Goal: Complete application form

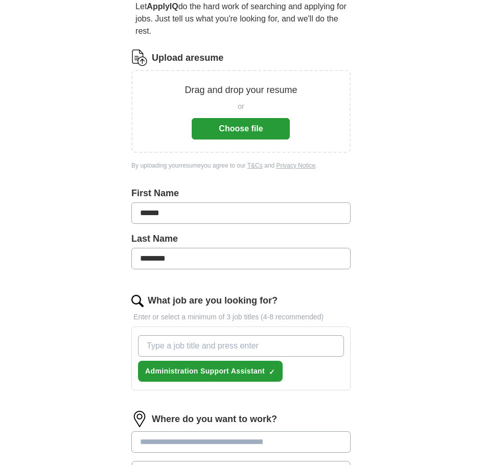
click at [240, 135] on button "Choose file" at bounding box center [241, 128] width 98 height 21
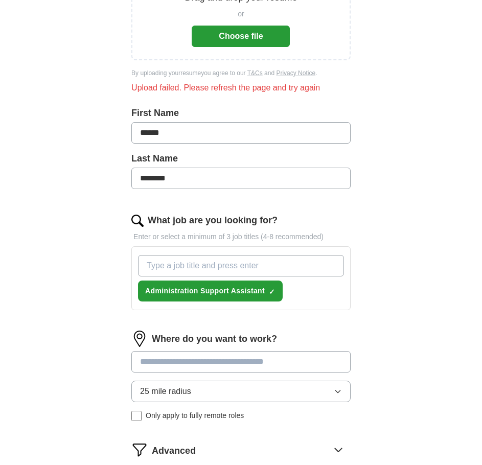
scroll to position [307, 0]
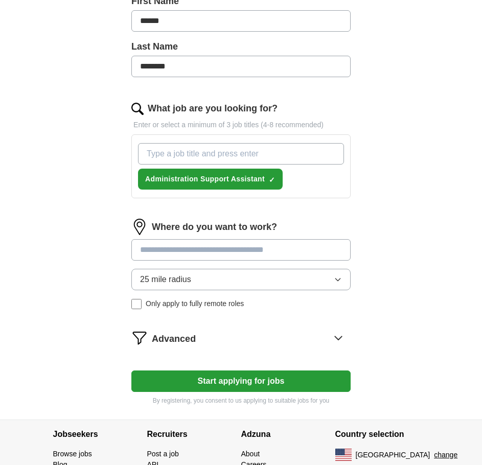
click at [248, 254] on input at bounding box center [240, 249] width 219 height 21
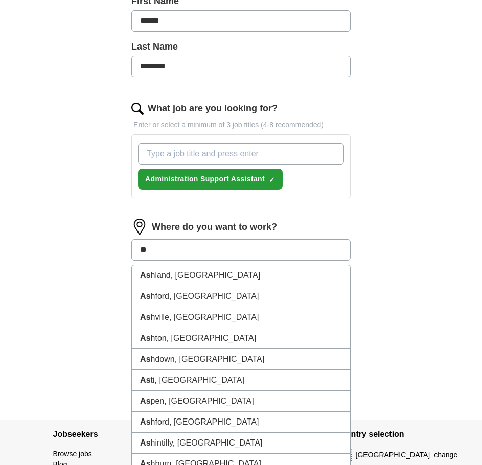
type input "*"
type input "*****"
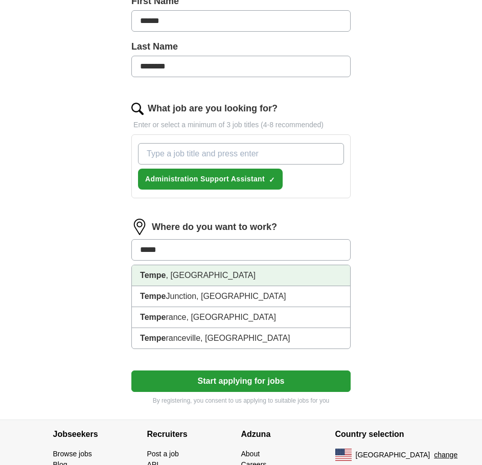
click at [219, 281] on li "Tempe , [GEOGRAPHIC_DATA]" at bounding box center [241, 275] width 218 height 21
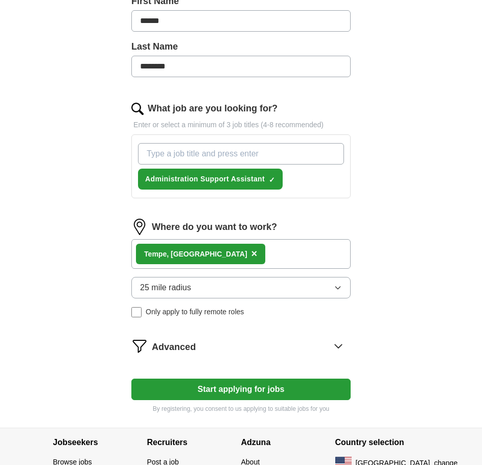
click at [258, 392] on button "Start applying for jobs" at bounding box center [240, 389] width 219 height 21
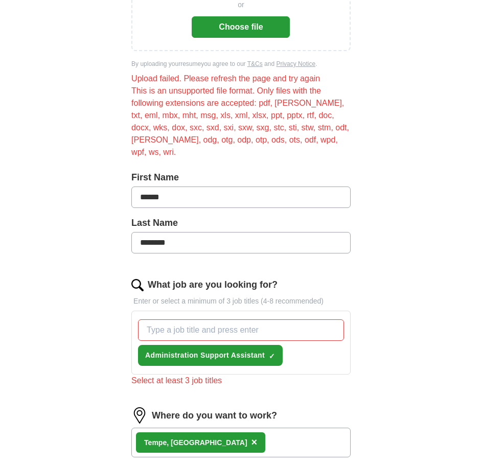
scroll to position [198, 0]
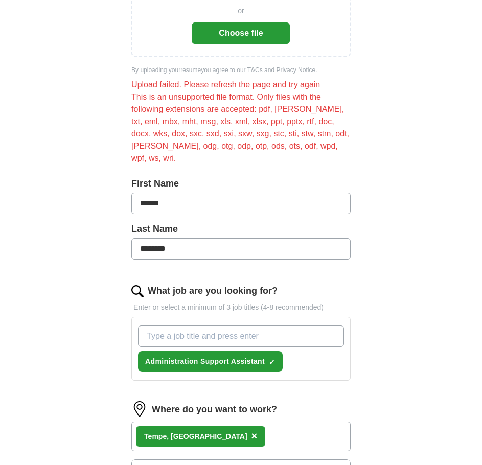
click at [224, 326] on input "What job are you looking for?" at bounding box center [241, 336] width 206 height 21
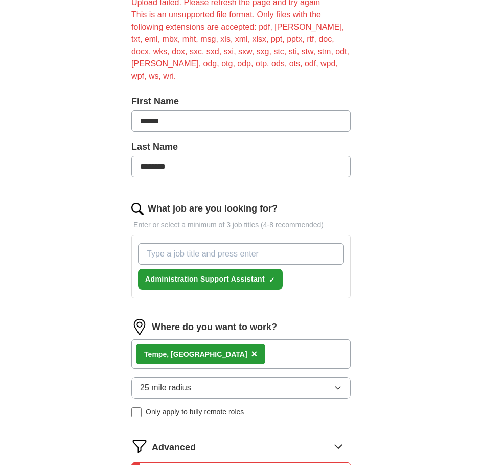
scroll to position [300, 0]
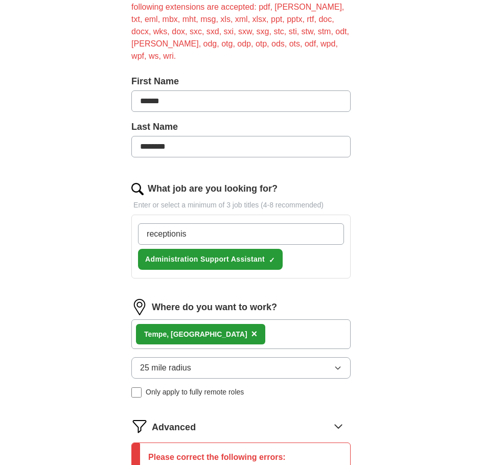
type input "receptionist"
click at [240, 224] on input "receptionist" at bounding box center [241, 234] width 206 height 21
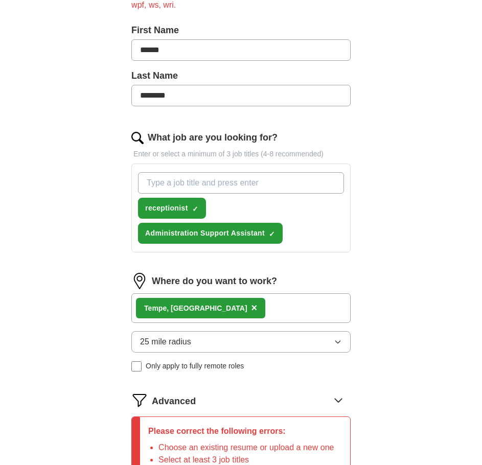
click at [207, 172] on input "What job are you looking for?" at bounding box center [241, 182] width 206 height 21
type input "customer service"
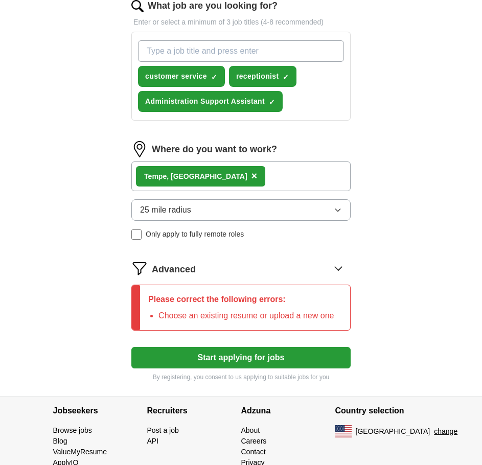
scroll to position [505, 0]
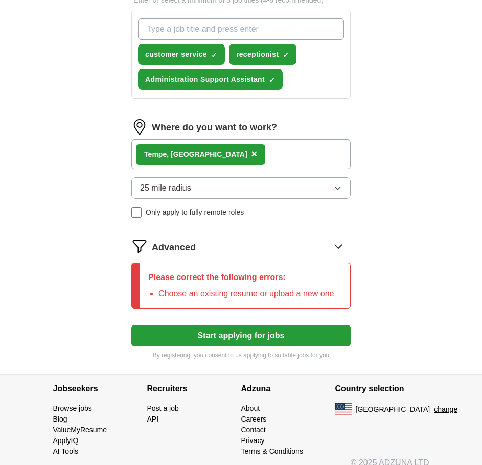
click at [243, 328] on button "Start applying for jobs" at bounding box center [240, 335] width 219 height 21
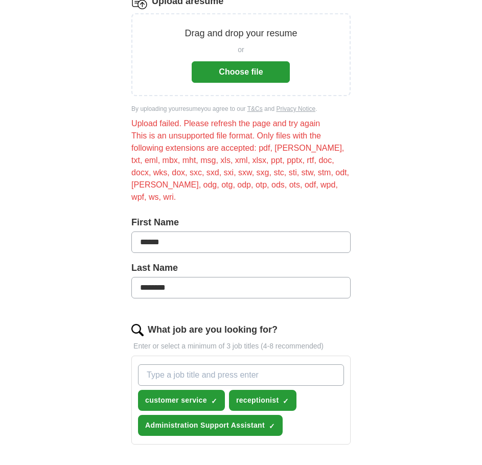
scroll to position [45, 0]
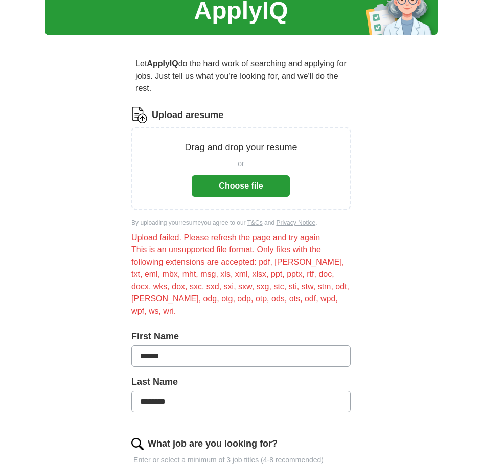
click at [210, 184] on button "Choose file" at bounding box center [241, 185] width 98 height 21
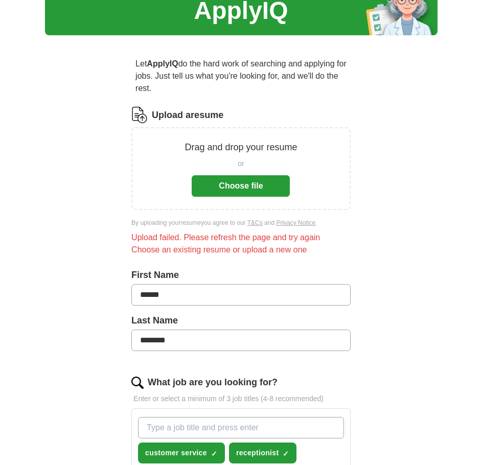
click at [233, 190] on button "Choose file" at bounding box center [241, 185] width 98 height 21
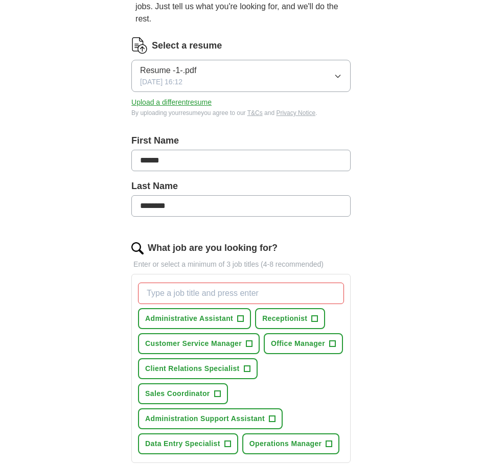
scroll to position [352, 0]
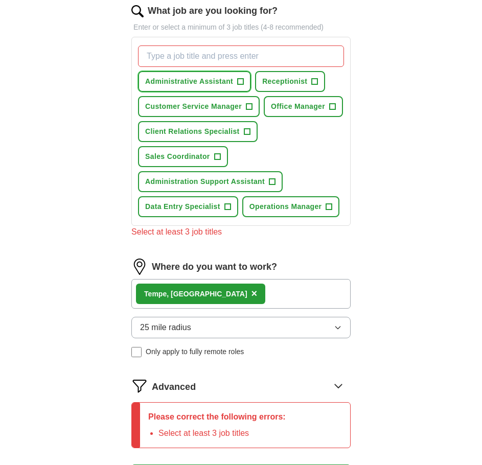
click at [246, 79] on button "Administrative Assistant +" at bounding box center [194, 81] width 113 height 21
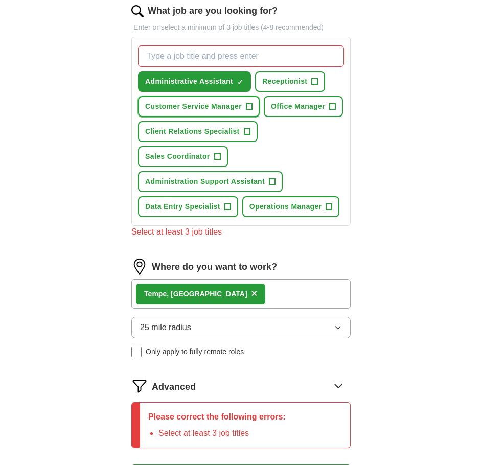
click at [249, 107] on span "+" at bounding box center [250, 107] width 6 height 8
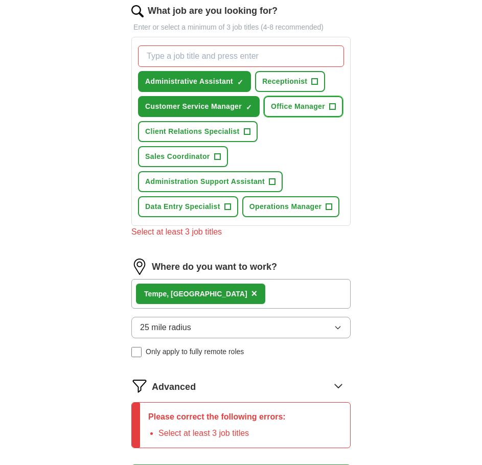
click at [309, 108] on span "Office Manager" at bounding box center [298, 106] width 54 height 11
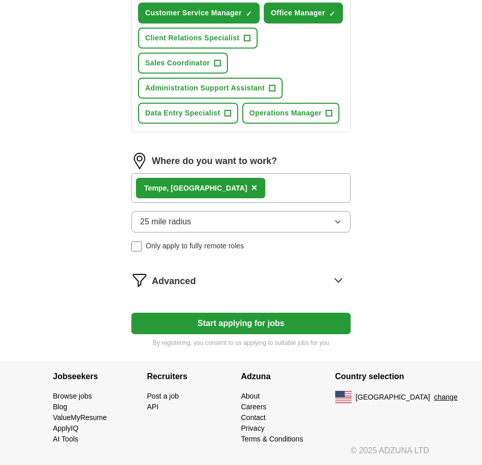
click at [281, 318] on button "Start applying for jobs" at bounding box center [240, 323] width 219 height 21
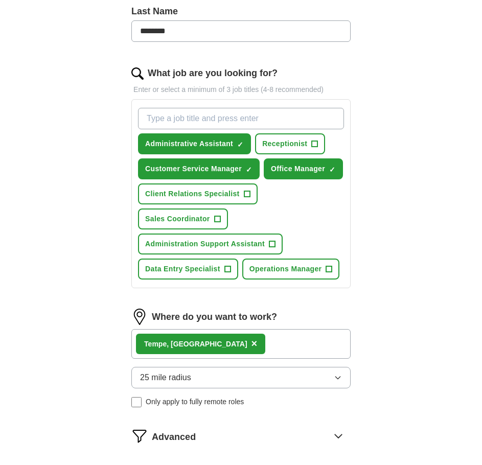
select select "**"
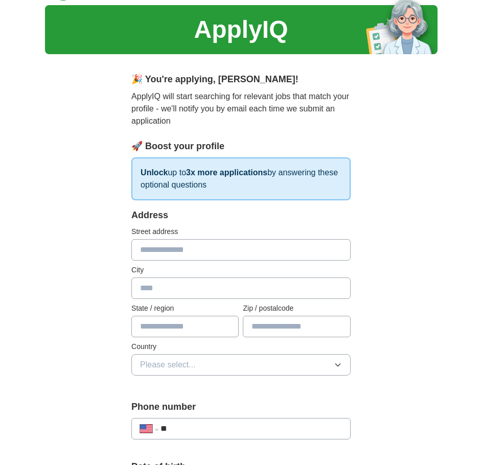
scroll to position [0, 0]
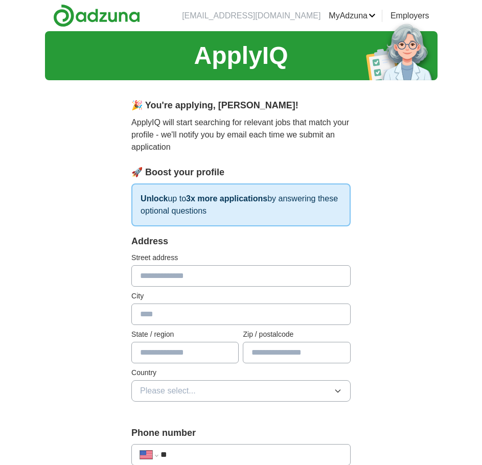
click at [204, 272] on input "text" at bounding box center [240, 275] width 219 height 21
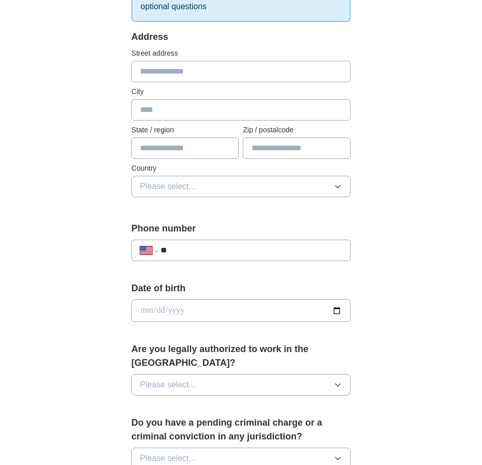
click at [201, 243] on div "**********" at bounding box center [240, 250] width 219 height 21
click at [205, 253] on input "**" at bounding box center [252, 250] width 182 height 12
type input "**********"
drag, startPoint x: 173, startPoint y: 283, endPoint x: 172, endPoint y: 292, distance: 8.8
click at [172, 288] on label "Date of birth" at bounding box center [240, 289] width 219 height 14
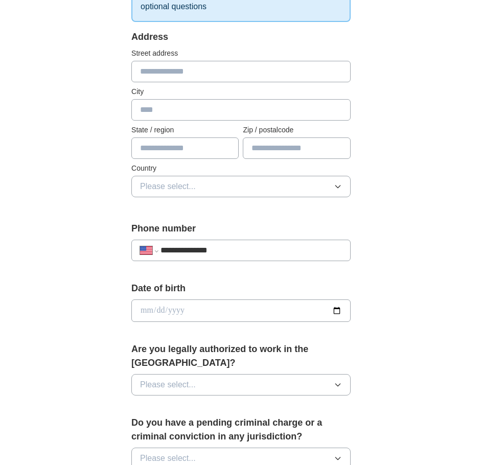
click at [170, 305] on input "date" at bounding box center [240, 311] width 219 height 23
type input "**********"
click at [189, 353] on label "Are you legally authorized to work in the [GEOGRAPHIC_DATA]?" at bounding box center [240, 357] width 219 height 28
click at [191, 379] on span "Please select..." at bounding box center [168, 385] width 56 height 12
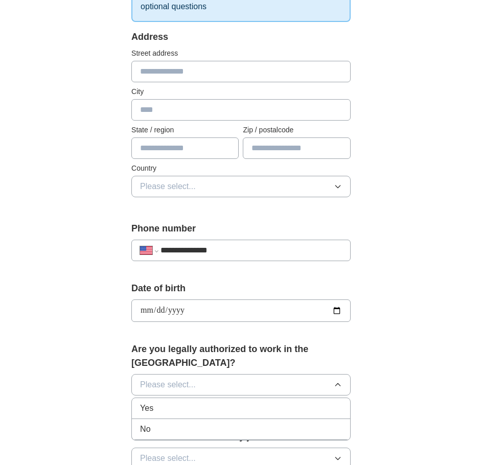
click at [188, 403] on div "Yes" at bounding box center [241, 409] width 202 height 12
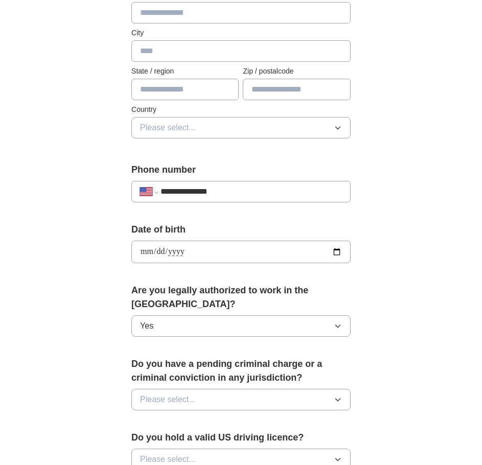
scroll to position [358, 0]
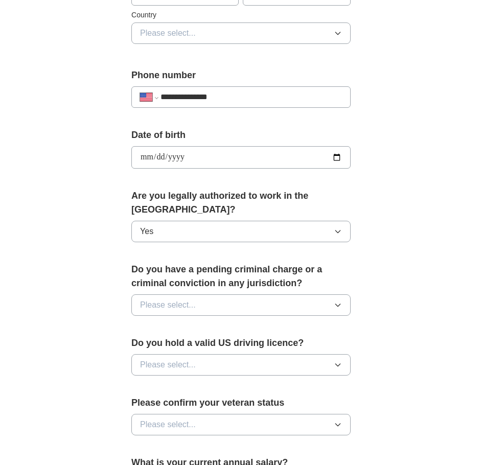
click at [189, 299] on span "Please select..." at bounding box center [168, 305] width 56 height 12
click at [180, 359] on span "Please select..." at bounding box center [168, 365] width 56 height 12
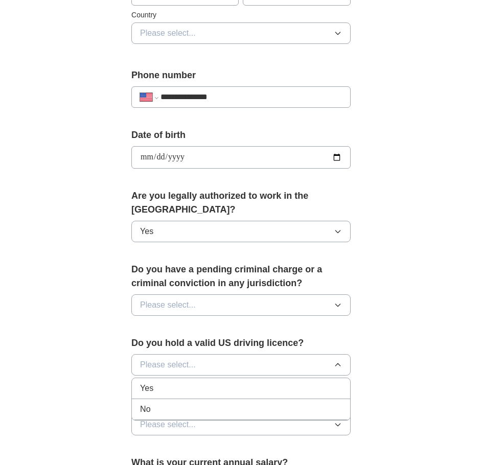
click at [172, 383] on div "Yes" at bounding box center [241, 389] width 202 height 12
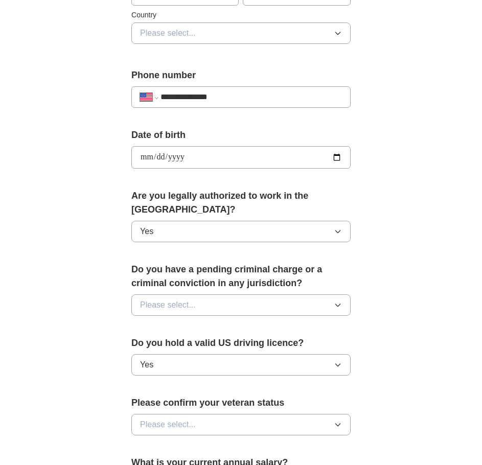
click at [174, 299] on span "Please select..." at bounding box center [168, 305] width 56 height 12
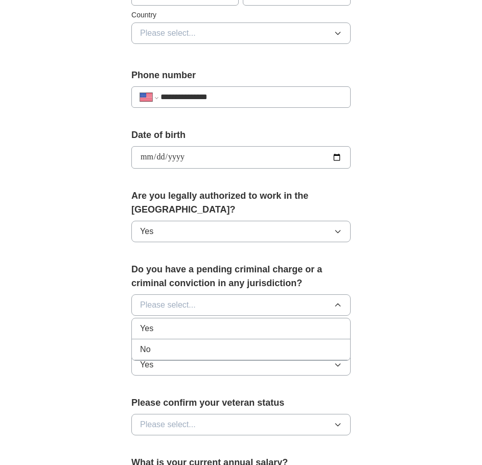
click at [172, 340] on li "No" at bounding box center [241, 350] width 218 height 21
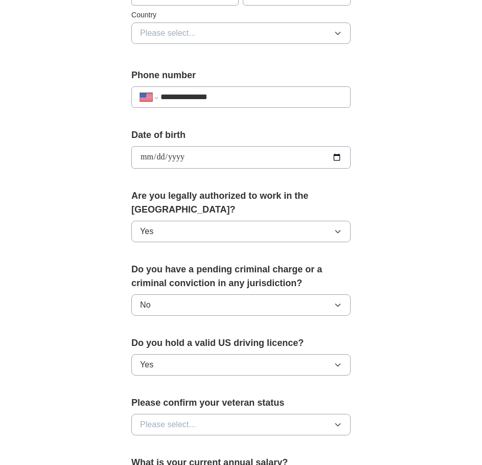
click at [181, 414] on button "Please select..." at bounding box center [240, 424] width 219 height 21
click at [166, 442] on span "Not applicable" at bounding box center [166, 448] width 52 height 12
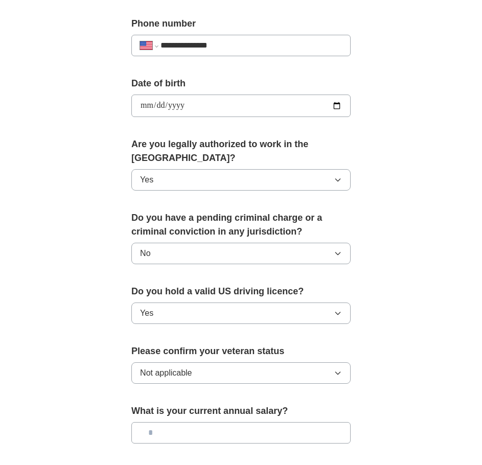
scroll to position [512, 0]
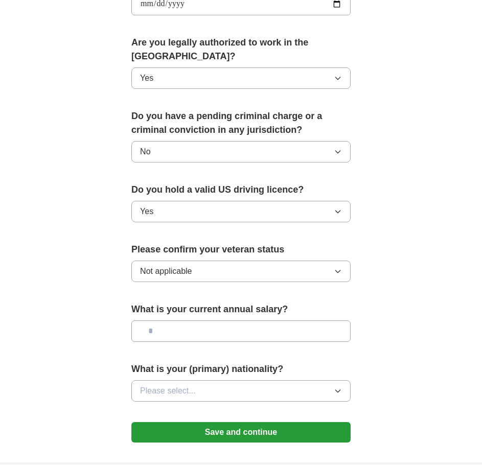
click at [213, 262] on button "Not applicable" at bounding box center [240, 271] width 219 height 21
click at [124, 269] on div "**********" at bounding box center [241, 20] width 295 height 886
click at [169, 327] on input "text" at bounding box center [240, 331] width 219 height 21
type input "*******"
click at [262, 381] on button "Please select..." at bounding box center [240, 391] width 219 height 21
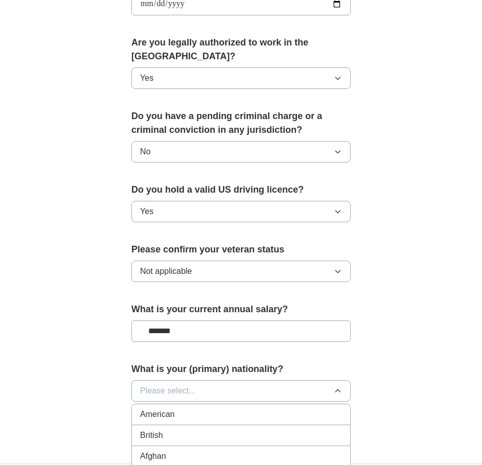
click at [223, 410] on li "American" at bounding box center [241, 415] width 218 height 21
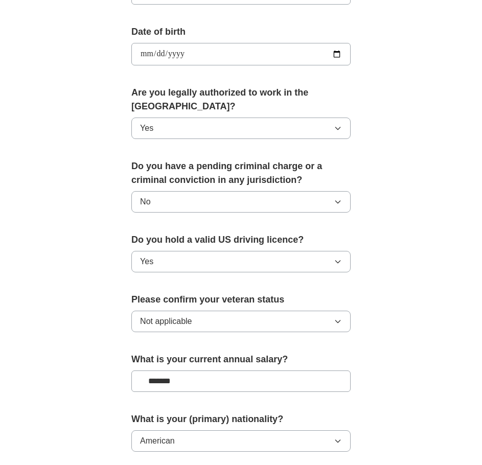
scroll to position [563, 0]
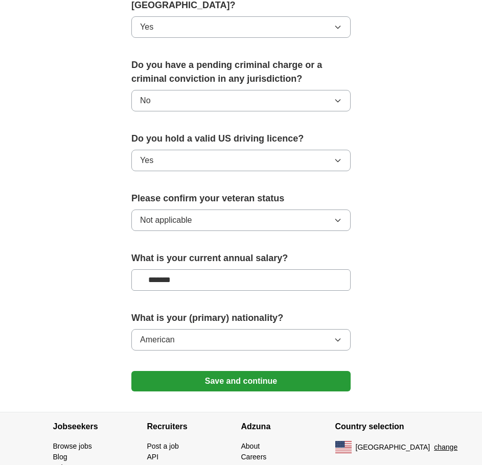
click at [235, 371] on button "Save and continue" at bounding box center [240, 381] width 219 height 20
click at [230, 371] on button "Save and continue" at bounding box center [240, 381] width 219 height 20
click at [229, 371] on button "Save and continue" at bounding box center [240, 381] width 219 height 20
